Goal: Task Accomplishment & Management: Manage account settings

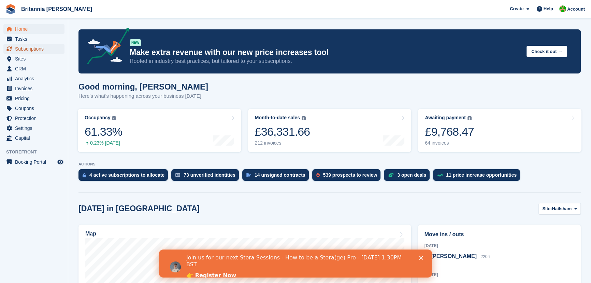
click at [17, 47] on span "Subscriptions" at bounding box center [35, 49] width 41 height 10
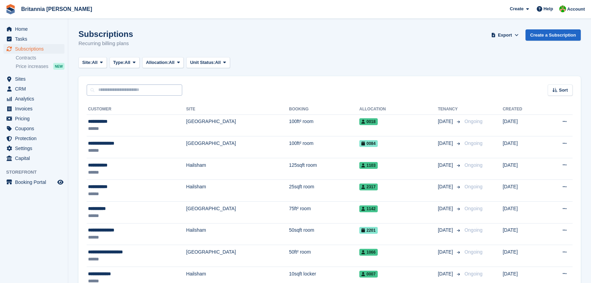
click at [122, 89] on input "text" at bounding box center [135, 89] width 96 height 11
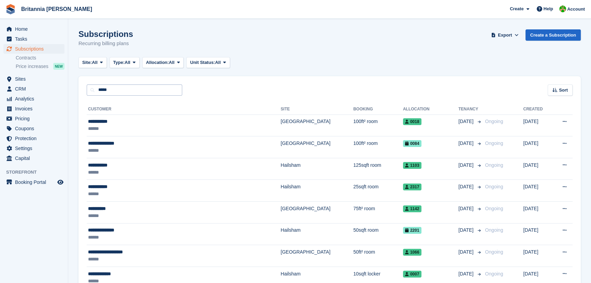
type input "*****"
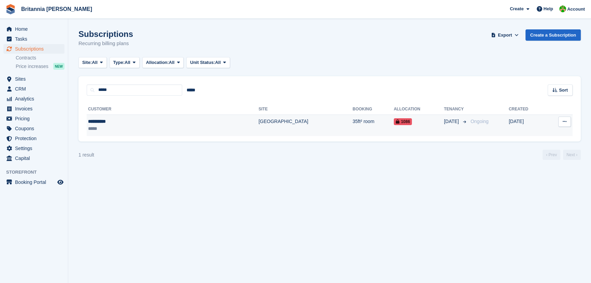
click at [101, 123] on div "**********" at bounding box center [132, 121] width 89 height 7
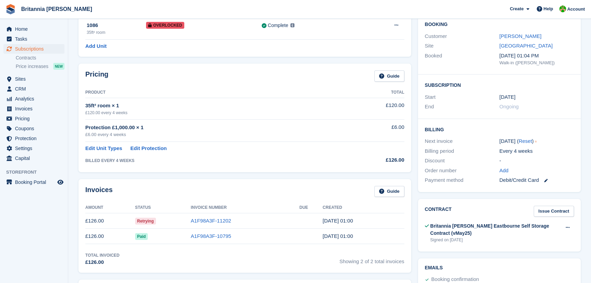
scroll to position [124, 0]
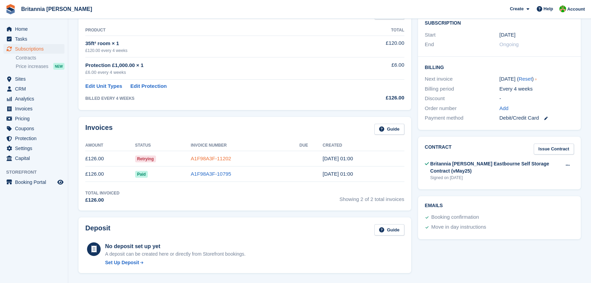
click at [211, 158] on link "A1F98A3F-11202" at bounding box center [211, 158] width 40 height 6
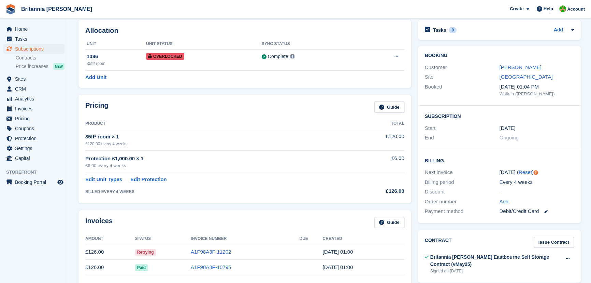
scroll to position [62, 0]
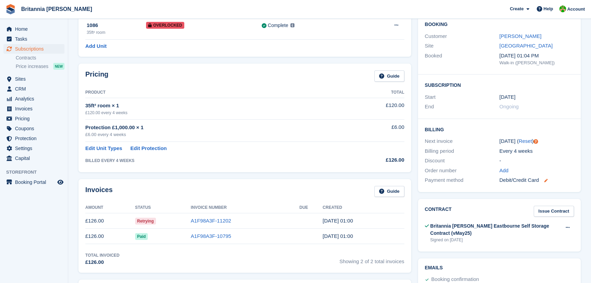
click at [547, 180] on icon at bounding box center [546, 180] width 3 height 3
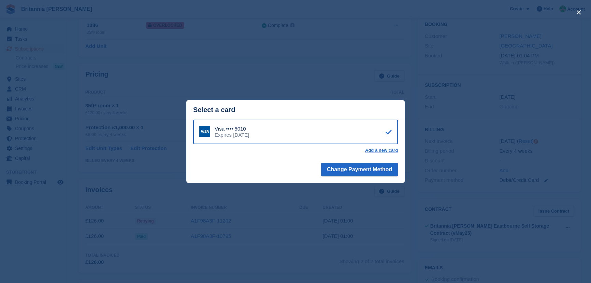
click at [492, 150] on div "close" at bounding box center [295, 141] width 591 height 283
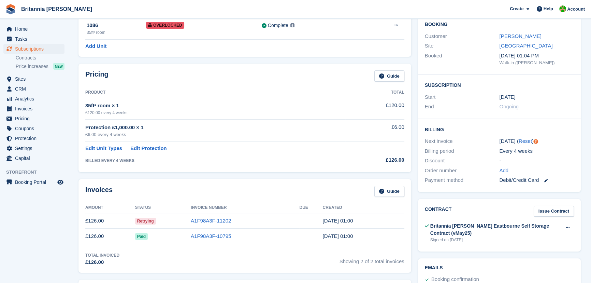
click at [139, 220] on span "Retrying" at bounding box center [145, 220] width 21 height 7
click at [197, 219] on link "A1F98A3F-11202" at bounding box center [211, 220] width 40 height 6
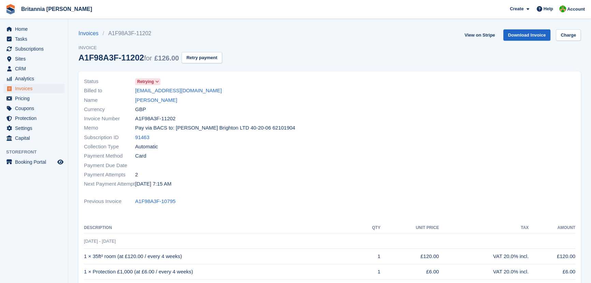
drag, startPoint x: 176, startPoint y: 120, endPoint x: 135, endPoint y: 120, distance: 41.0
click at [135, 120] on div "Invoice Number A1F98A3F-11202" at bounding box center [205, 118] width 242 height 9
copy span "A1F98A3F-11202"
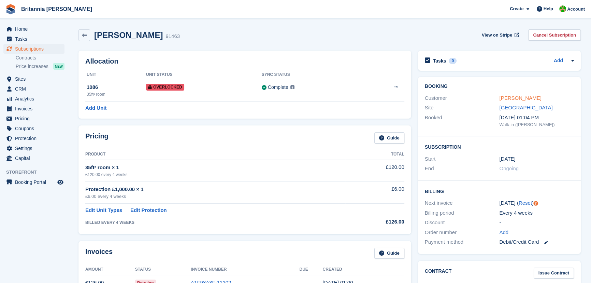
click at [509, 98] on link "Kade Gough" at bounding box center [520, 98] width 42 height 6
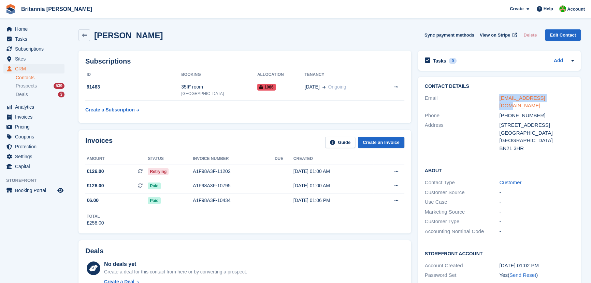
drag, startPoint x: 553, startPoint y: 98, endPoint x: 500, endPoint y: 101, distance: 53.0
click at [500, 101] on div "kadegough@ymail.com" at bounding box center [536, 101] width 75 height 15
copy link "kadegough@ymail.com"
click at [398, 174] on button at bounding box center [396, 171] width 13 height 10
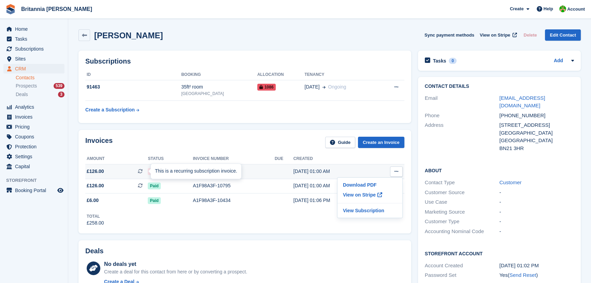
click at [152, 170] on div "This is a recurring subscription invoice." at bounding box center [196, 171] width 90 height 15
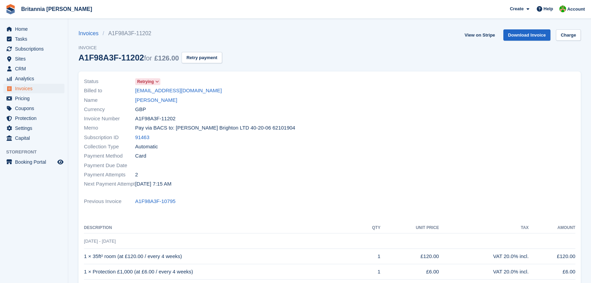
click at [153, 82] on span "Retrying" at bounding box center [145, 82] width 17 height 6
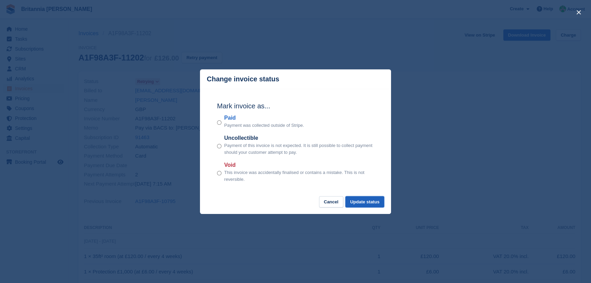
click at [363, 202] on button "Update status" at bounding box center [364, 201] width 39 height 11
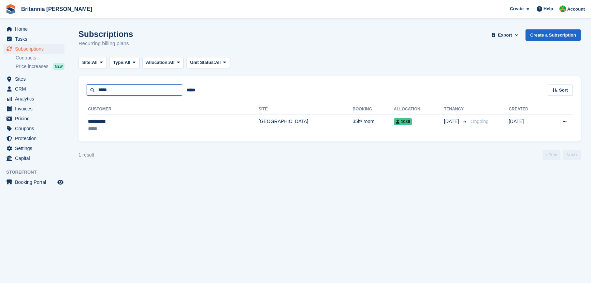
drag, startPoint x: 127, startPoint y: 89, endPoint x: 91, endPoint y: 88, distance: 36.5
click at [91, 88] on input "*****" at bounding box center [135, 89] width 96 height 11
type input "*****"
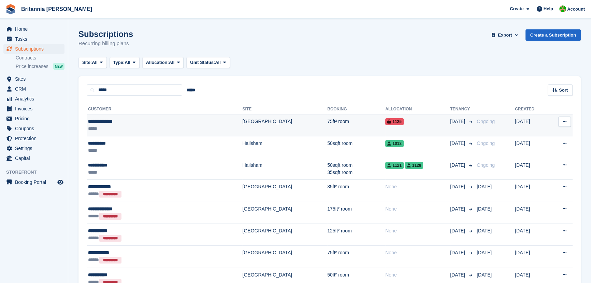
click at [107, 123] on div "**********" at bounding box center [133, 121] width 90 height 7
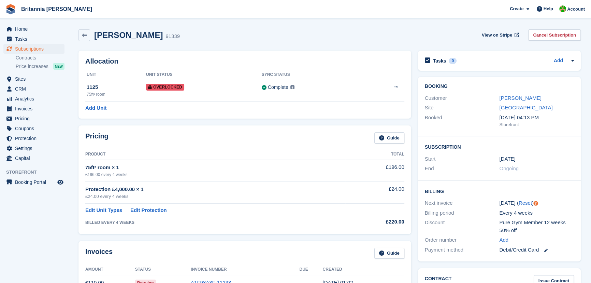
scroll to position [31, 0]
